Goal: Information Seeking & Learning: Learn about a topic

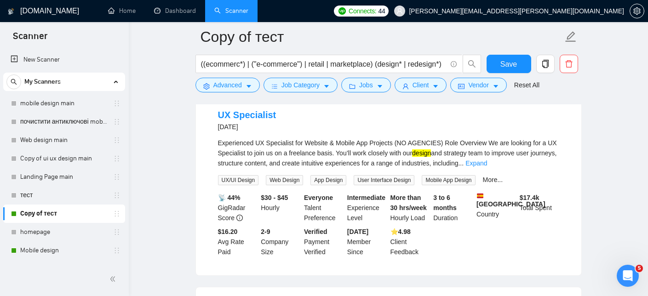
scroll to position [77, 0]
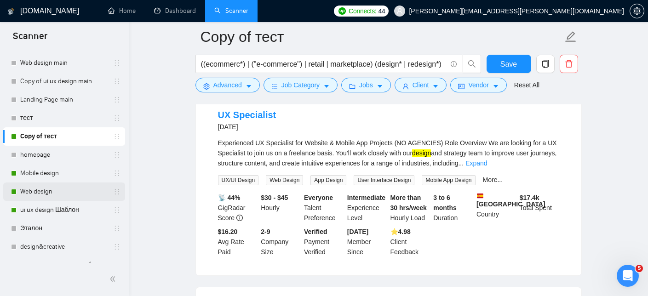
click at [68, 191] on link "Web design" at bounding box center [63, 191] width 87 height 18
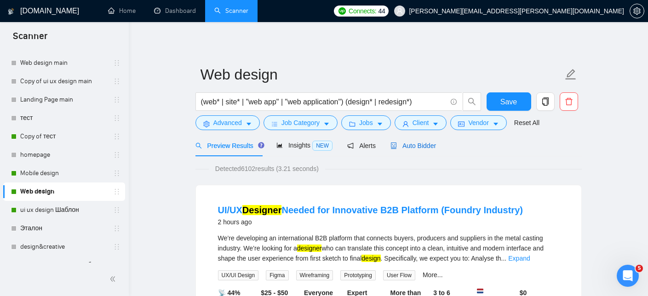
click at [433, 142] on span "Auto Bidder" at bounding box center [412, 145] width 45 height 7
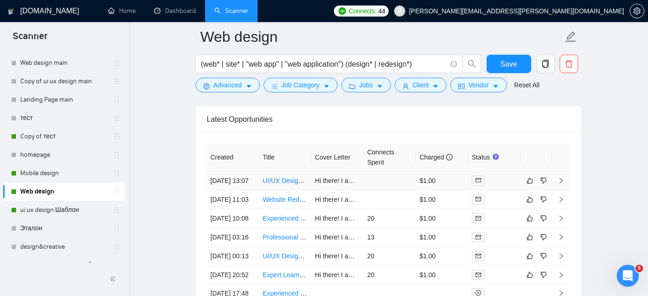
scroll to position [2243, 0]
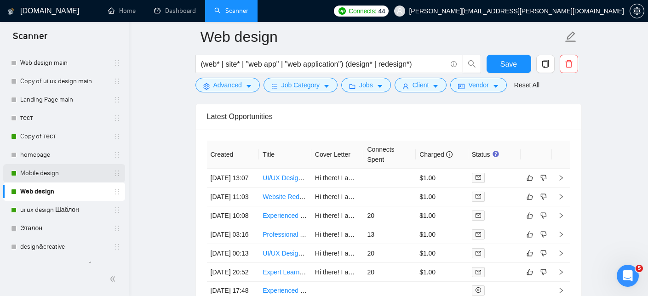
click at [58, 173] on link "Mobile design" at bounding box center [63, 173] width 87 height 18
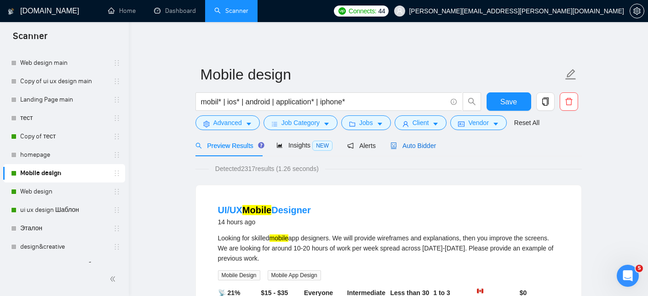
click at [425, 145] on span "Auto Bidder" at bounding box center [412, 145] width 45 height 7
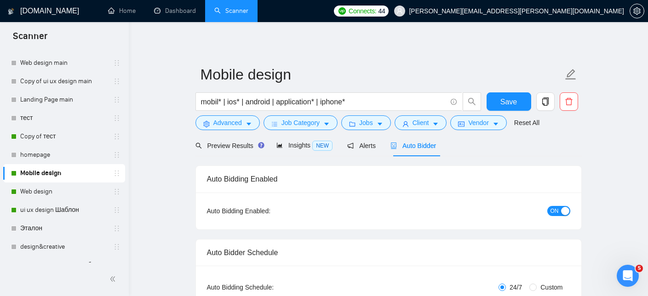
checkbox input "true"
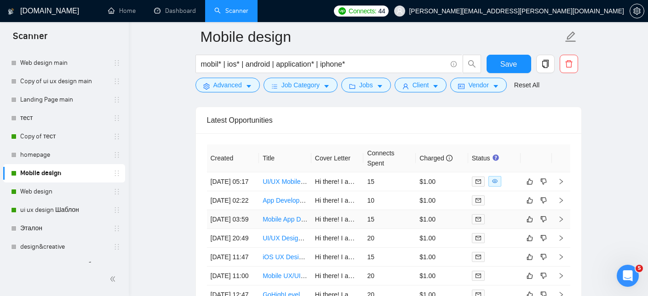
scroll to position [2377, 0]
click at [287, 205] on link "App Developer Needed to Bring Figma Wireframes to Life" at bounding box center [344, 200] width 165 height 7
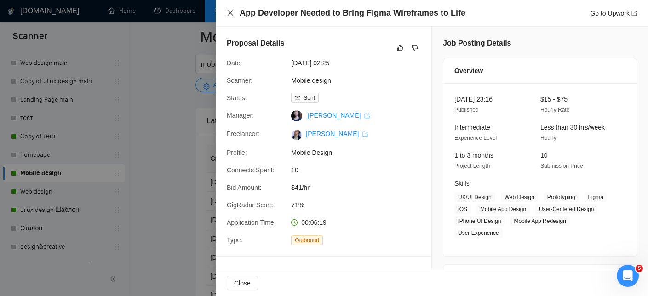
click at [227, 11] on icon "close" at bounding box center [230, 12] width 7 height 7
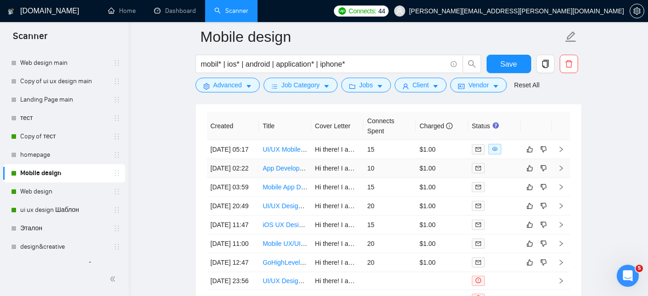
scroll to position [2410, 0]
click at [288, 151] on link "UI/UX Mobile Designer" at bounding box center [294, 148] width 65 height 7
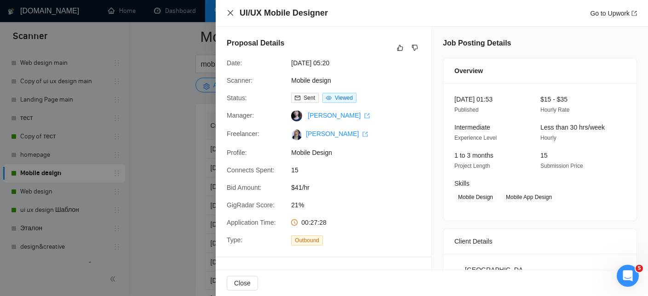
click at [231, 14] on icon "close" at bounding box center [230, 13] width 6 height 6
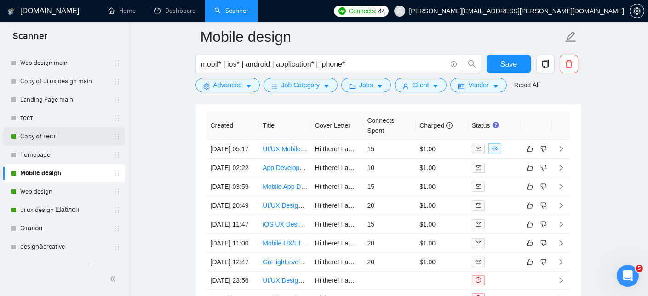
click at [56, 135] on link "Copy of тест" at bounding box center [63, 136] width 87 height 18
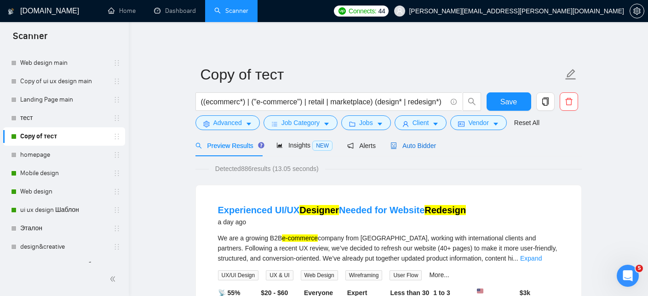
click at [416, 143] on span "Auto Bidder" at bounding box center [412, 145] width 45 height 7
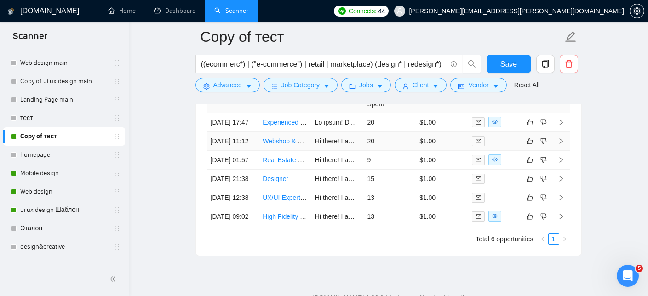
scroll to position [2301, 0]
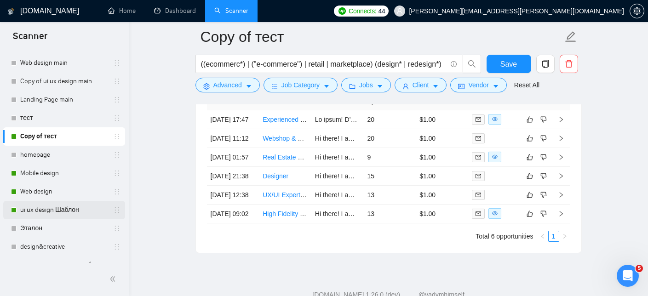
click at [78, 207] on link "ui ux design Шаблон" at bounding box center [63, 210] width 87 height 18
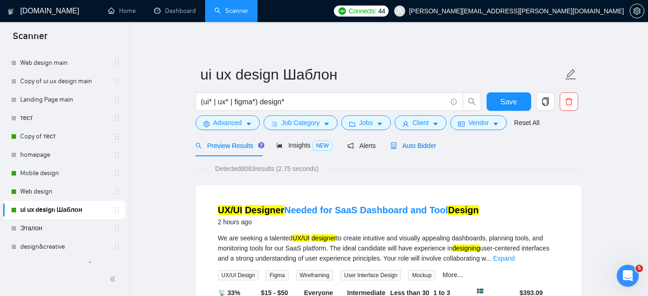
click at [418, 144] on span "Auto Bidder" at bounding box center [412, 145] width 45 height 7
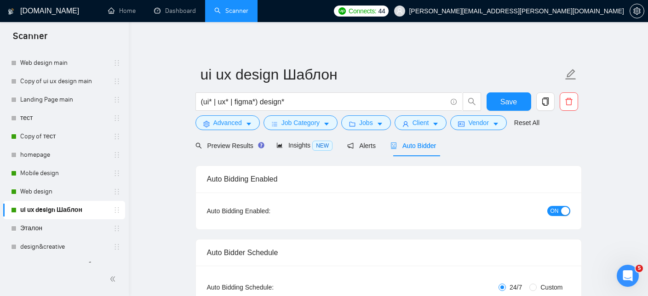
checkbox input "true"
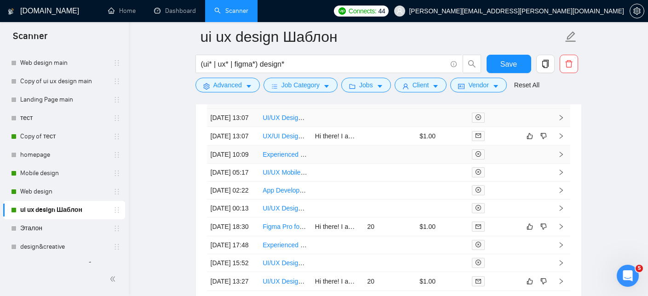
scroll to position [2440, 0]
click at [285, 141] on link "UX/UI Designer Needed for SaaS Dashboard and Tool Design" at bounding box center [350, 137] width 177 height 7
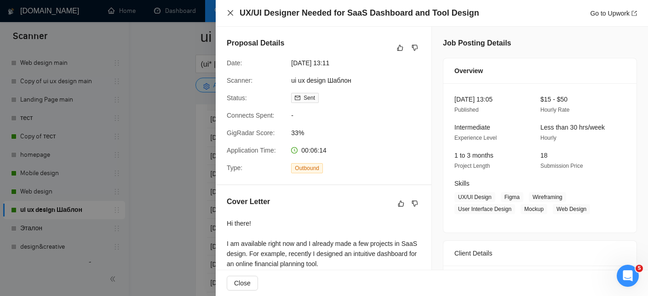
click at [232, 16] on icon "close" at bounding box center [230, 13] width 6 height 6
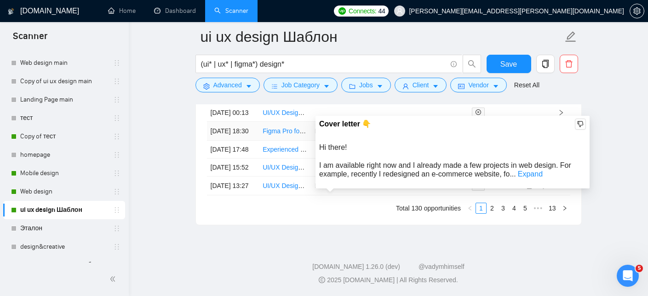
scroll to position [2566, 0]
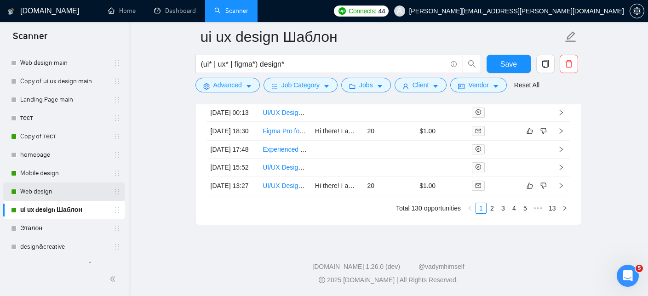
click at [49, 189] on link "Web design" at bounding box center [63, 191] width 87 height 18
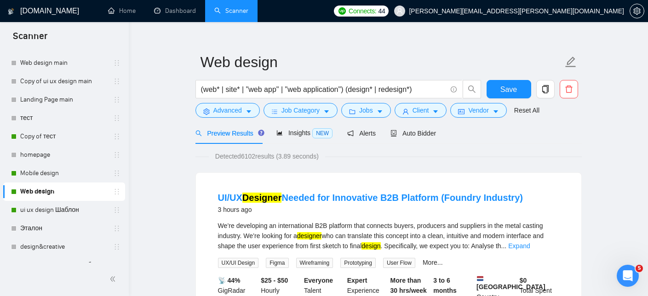
scroll to position [15, 0]
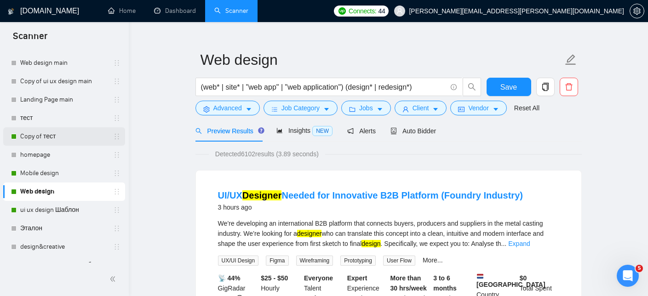
click at [57, 140] on link "Copy of тест" at bounding box center [63, 136] width 87 height 18
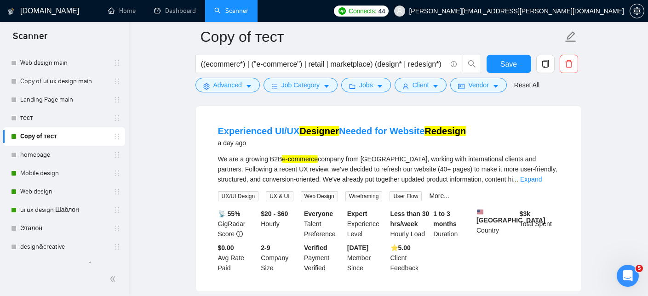
scroll to position [87, 0]
